Goal: Information Seeking & Learning: Learn about a topic

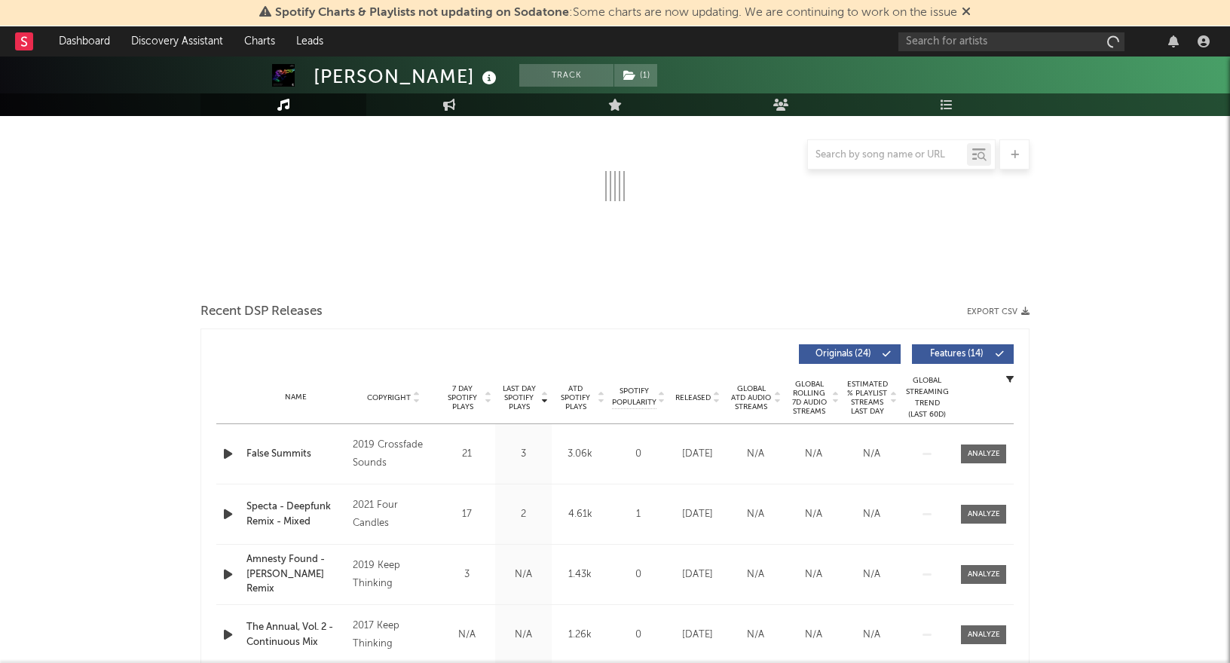
select select "6m"
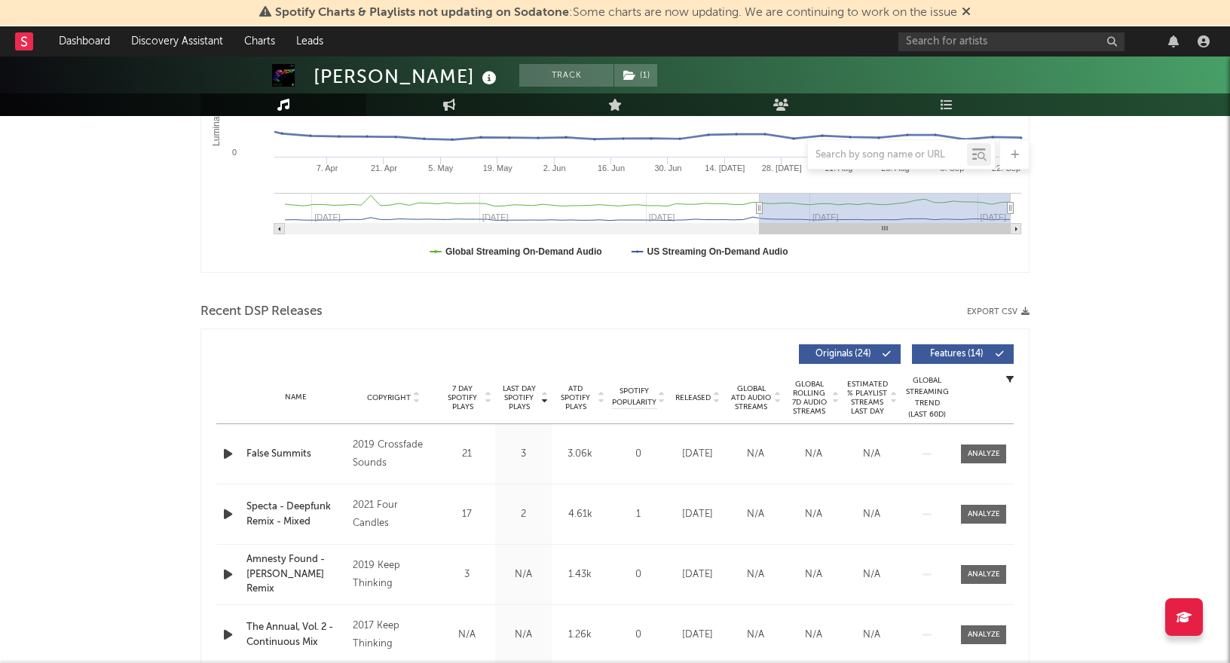
scroll to position [375, 0]
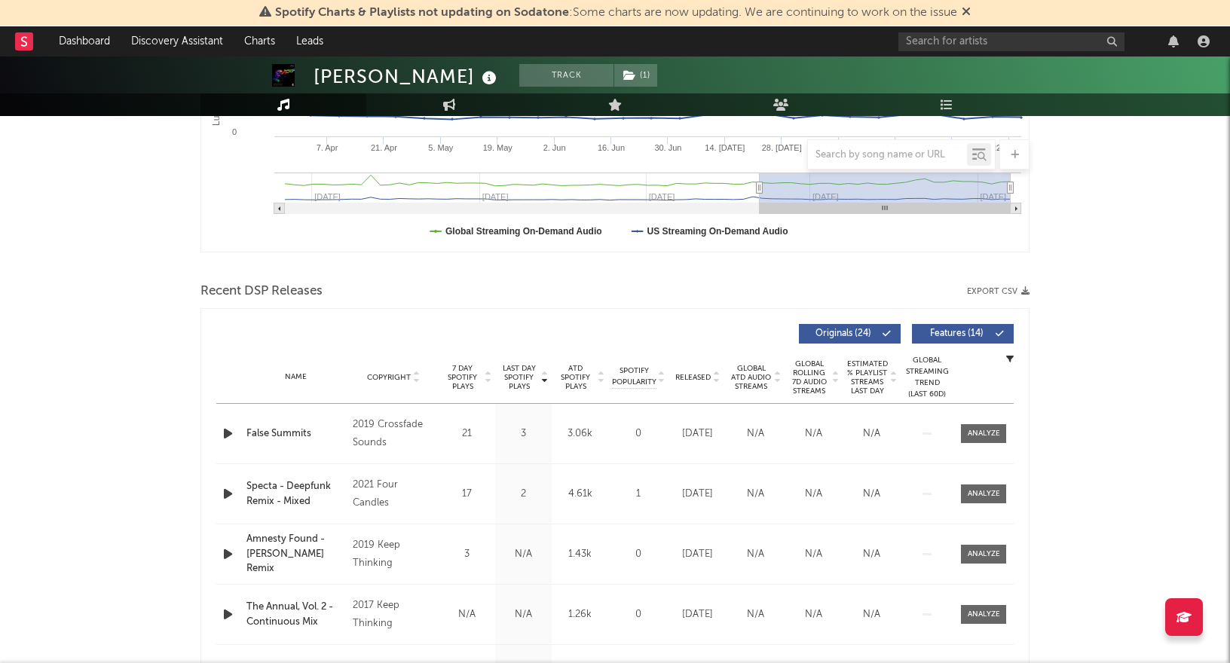
click at [509, 378] on span "Last Day Spotify Plays" at bounding box center [519, 377] width 40 height 27
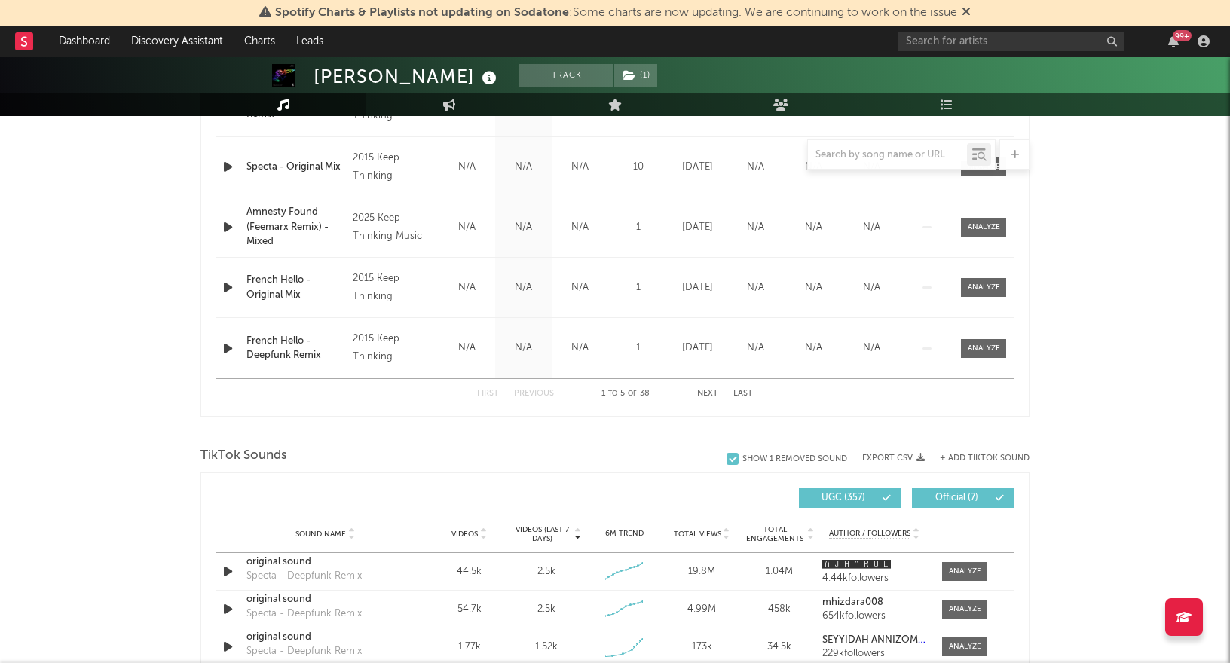
scroll to position [601, 0]
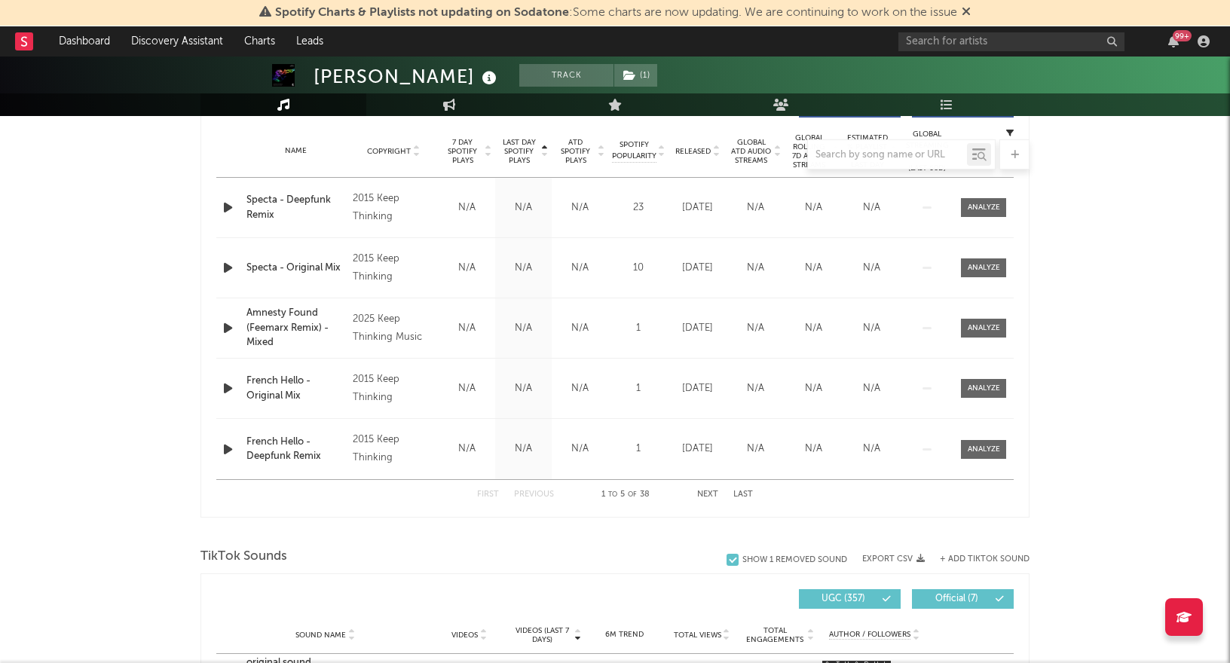
click at [488, 155] on div at bounding box center [614, 154] width 829 height 30
click at [513, 149] on div at bounding box center [614, 154] width 829 height 30
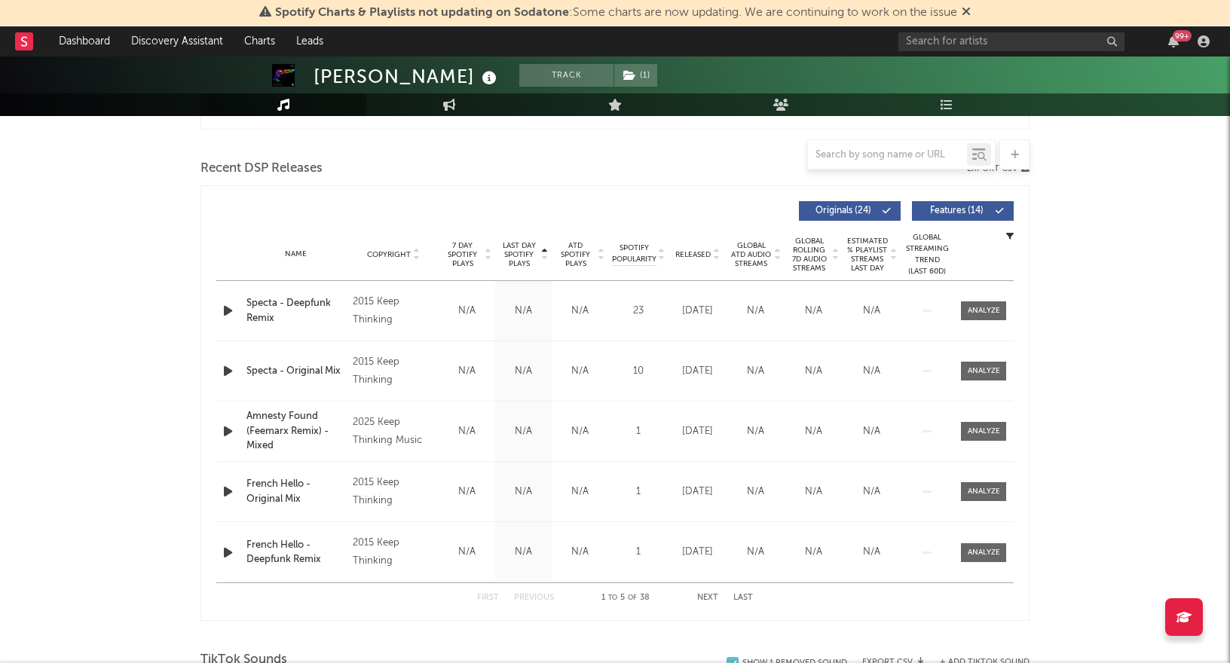
click at [517, 255] on span "Last Day Spotify Plays" at bounding box center [519, 254] width 40 height 27
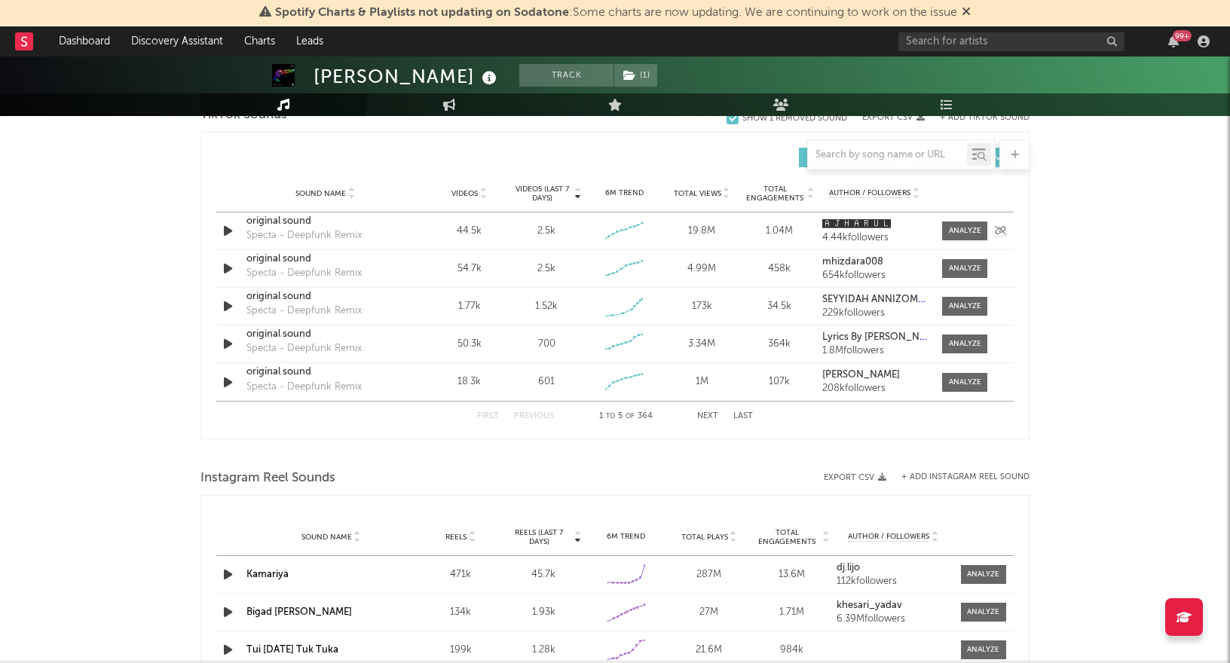
scroll to position [1103, 0]
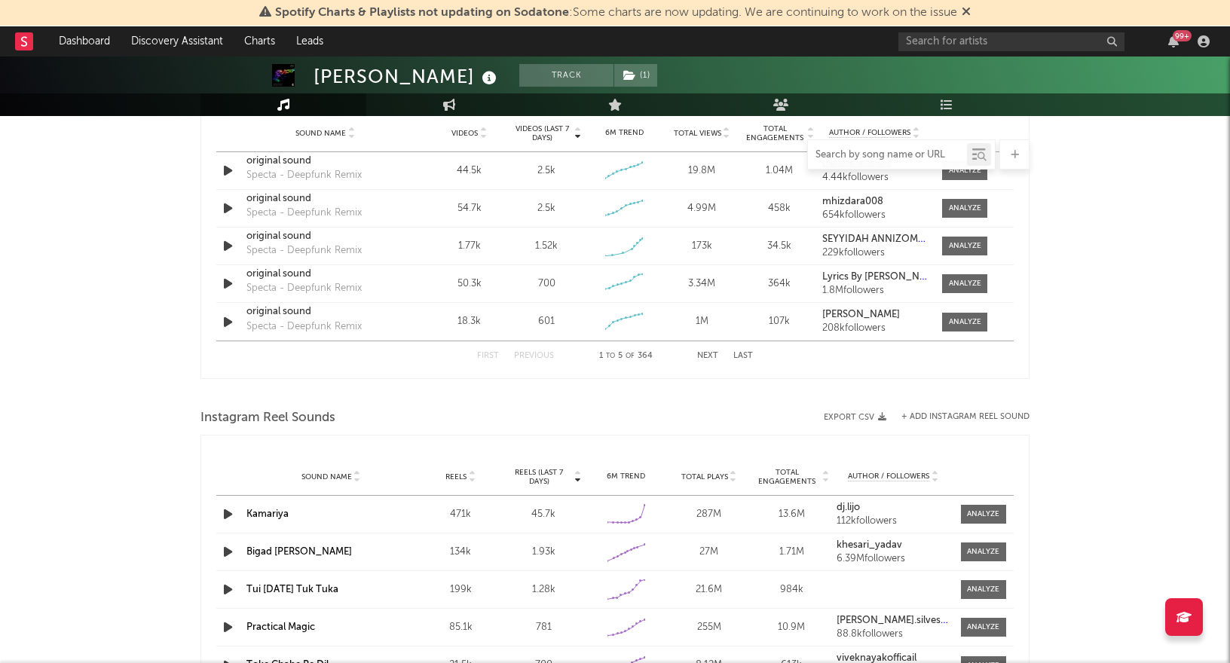
click at [852, 150] on input "text" at bounding box center [887, 155] width 159 height 12
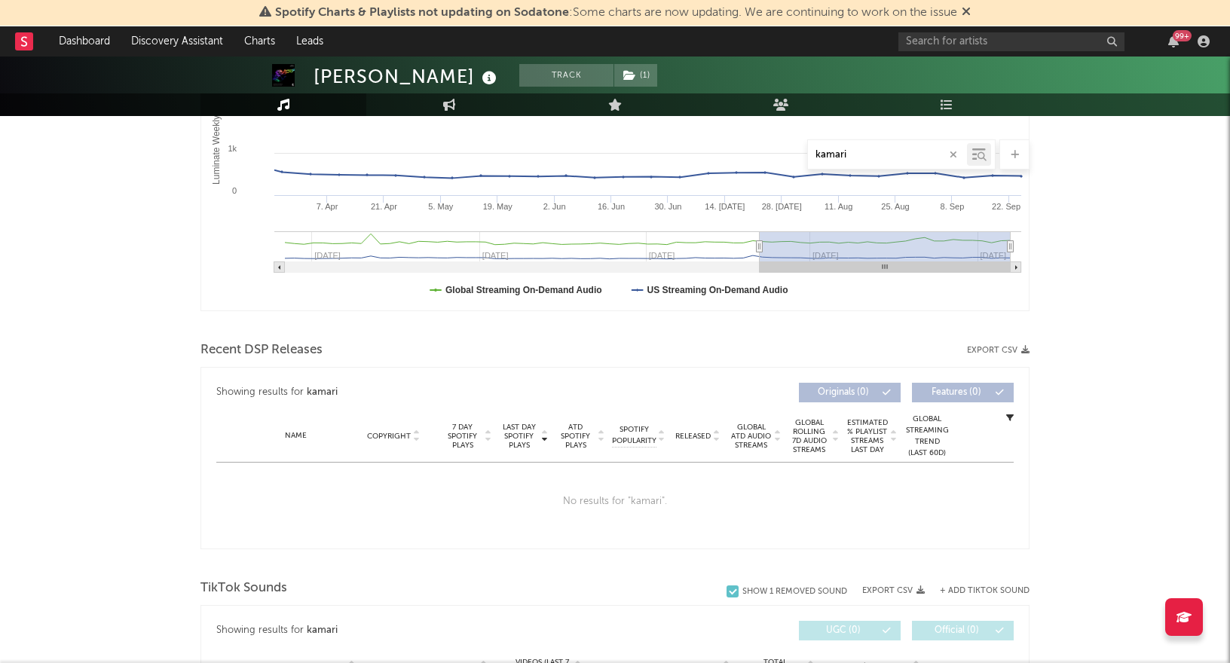
scroll to position [295, 0]
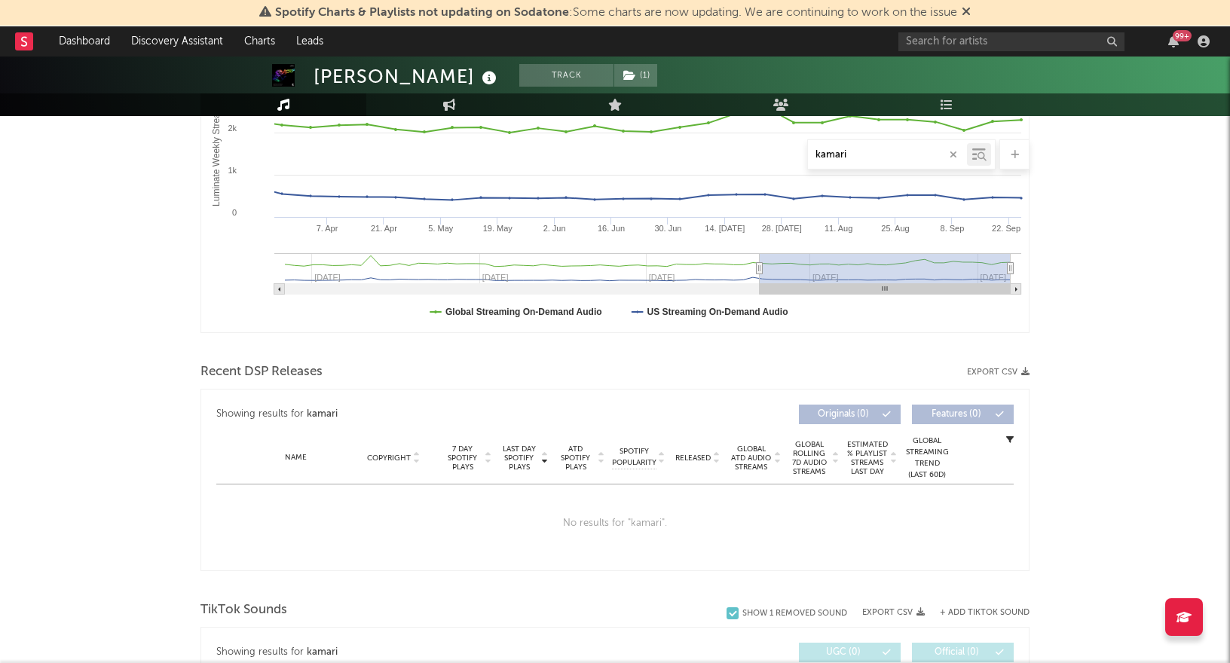
type input "kamari"
